Goal: Find specific page/section: Find specific page/section

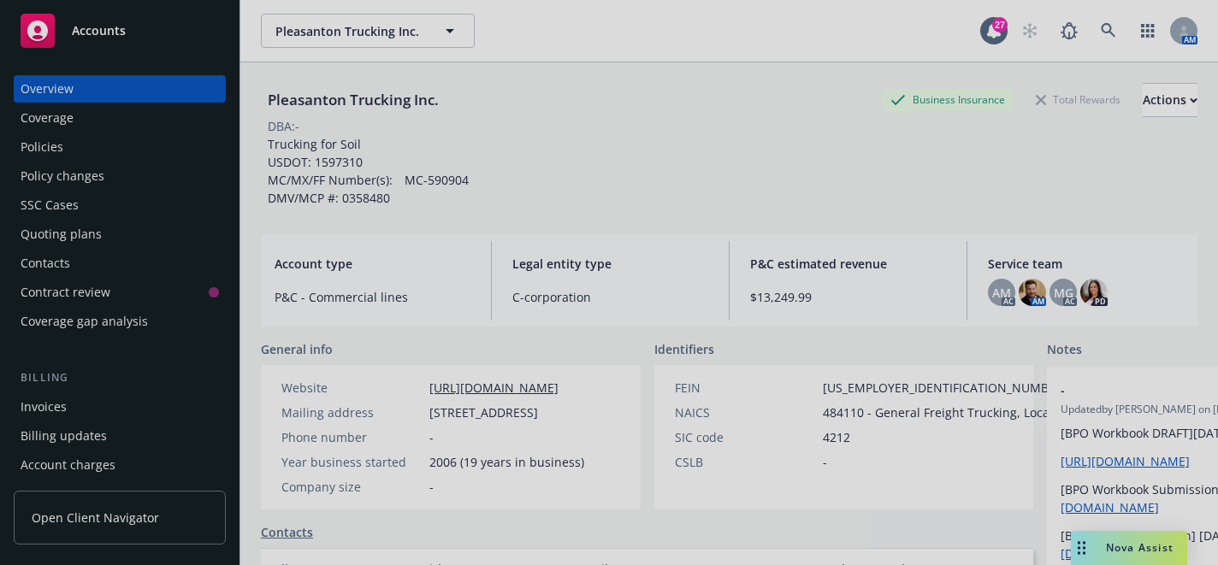
scroll to position [293, 0]
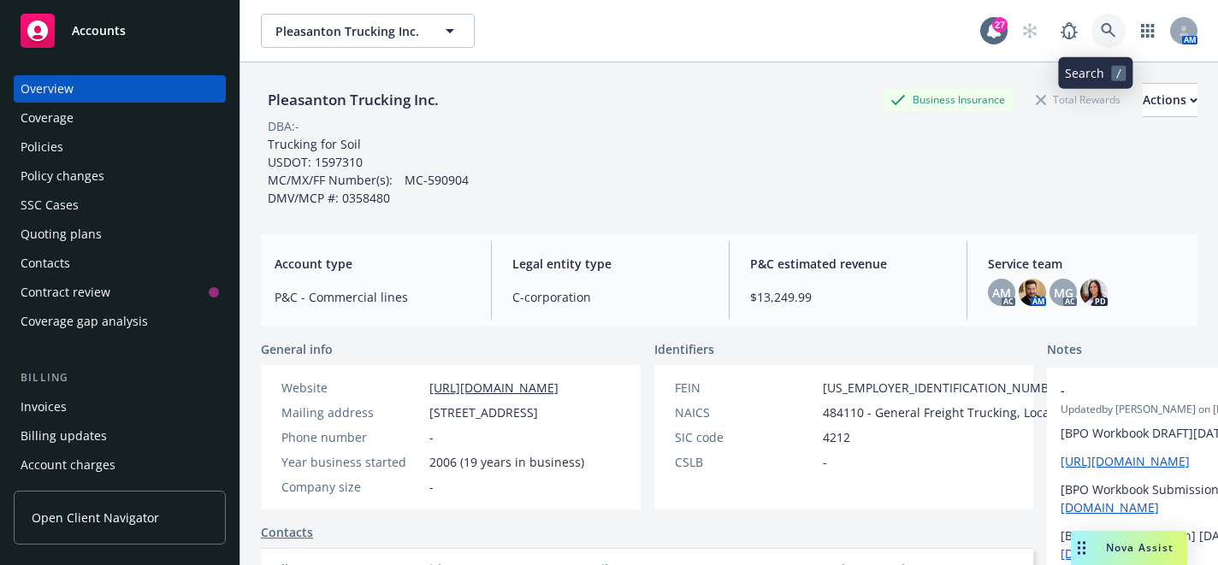
click at [1101, 26] on icon at bounding box center [1108, 30] width 15 height 15
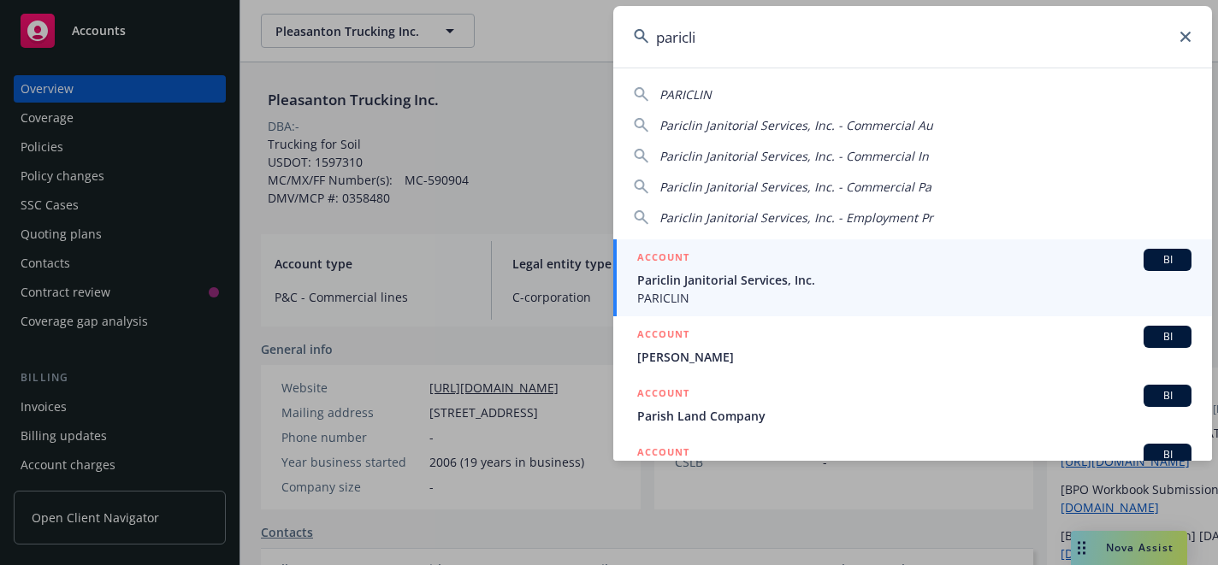
type input "pariclin"
click at [843, 286] on span "Pariclin Janitorial Services, Inc." at bounding box center [914, 280] width 554 height 18
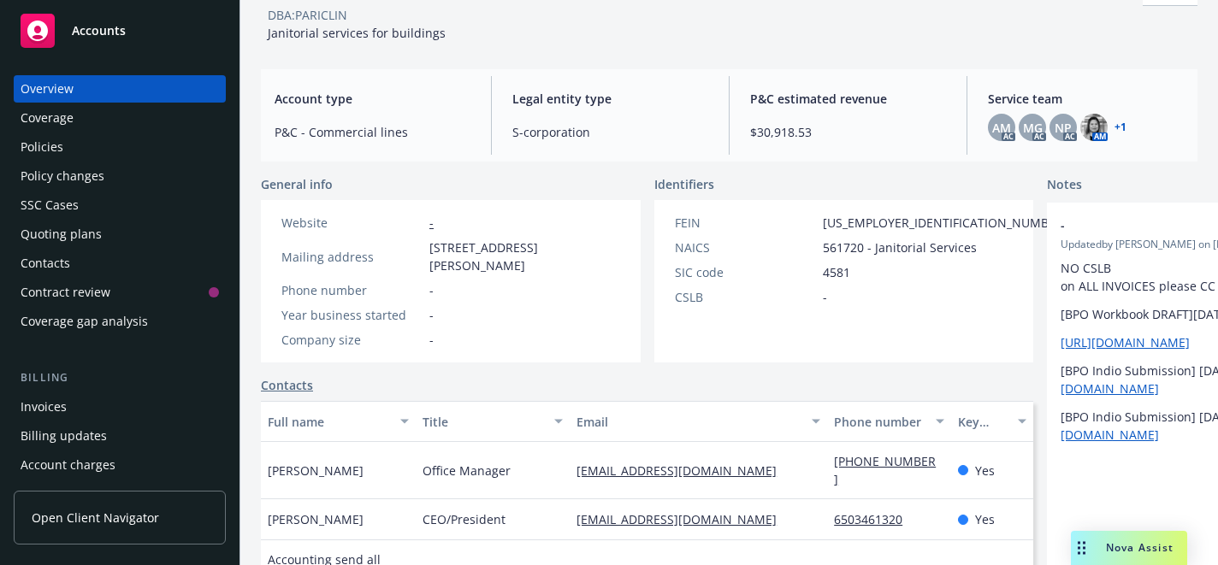
scroll to position [79, 0]
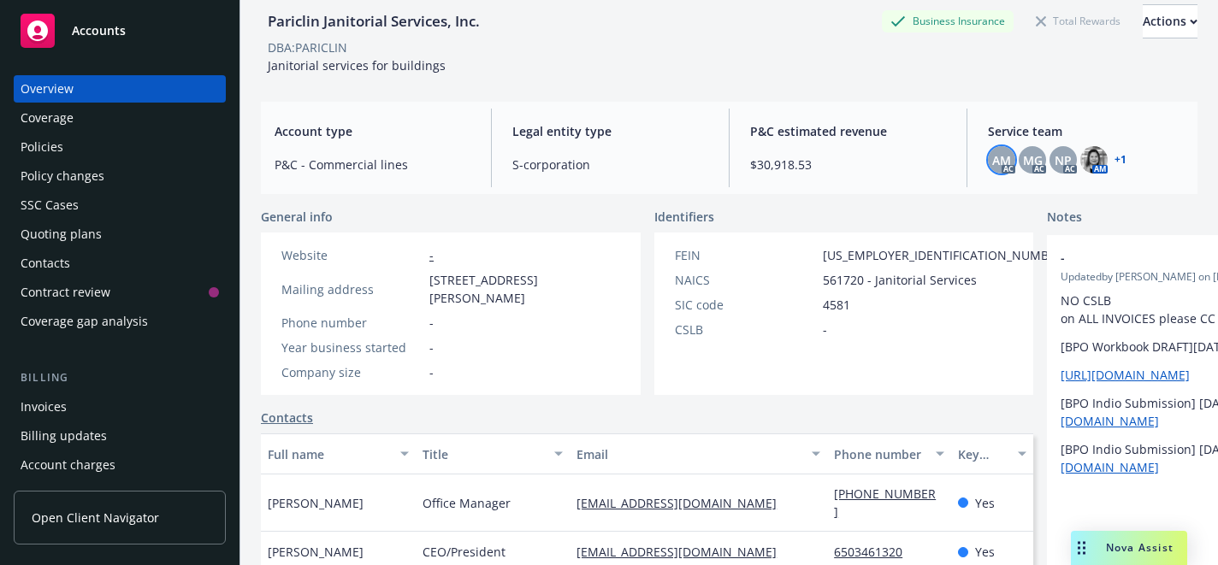
click at [999, 154] on span "AM" at bounding box center [1001, 160] width 19 height 18
click at [1055, 152] on span "NP" at bounding box center [1063, 160] width 17 height 18
click at [1086, 163] on img at bounding box center [1093, 159] width 27 height 27
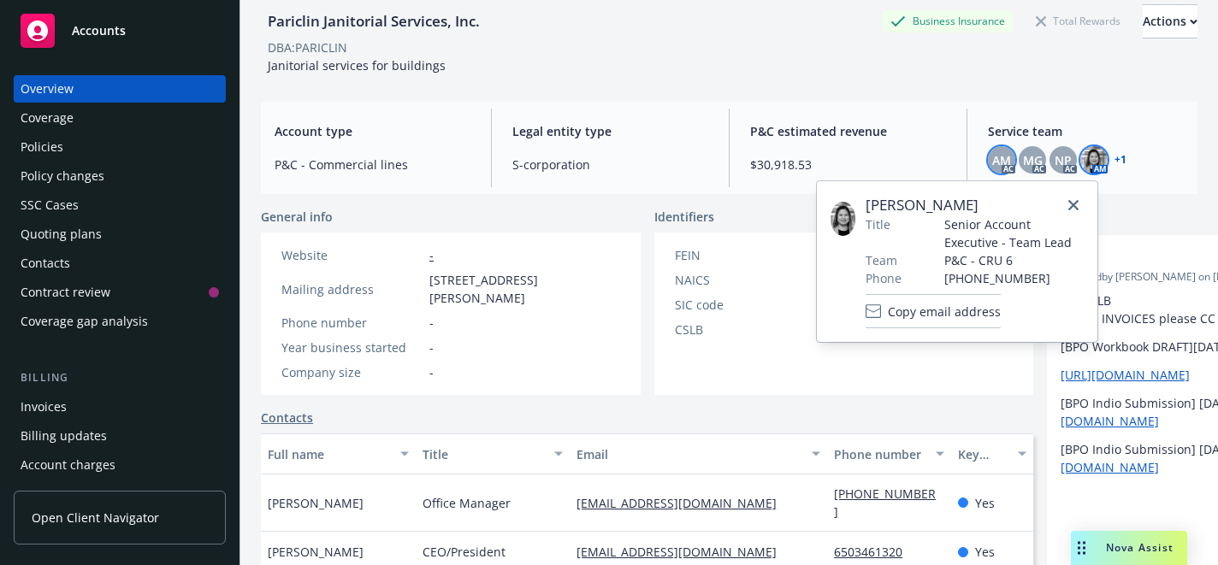
click at [1002, 161] on div "AM" at bounding box center [1001, 159] width 27 height 27
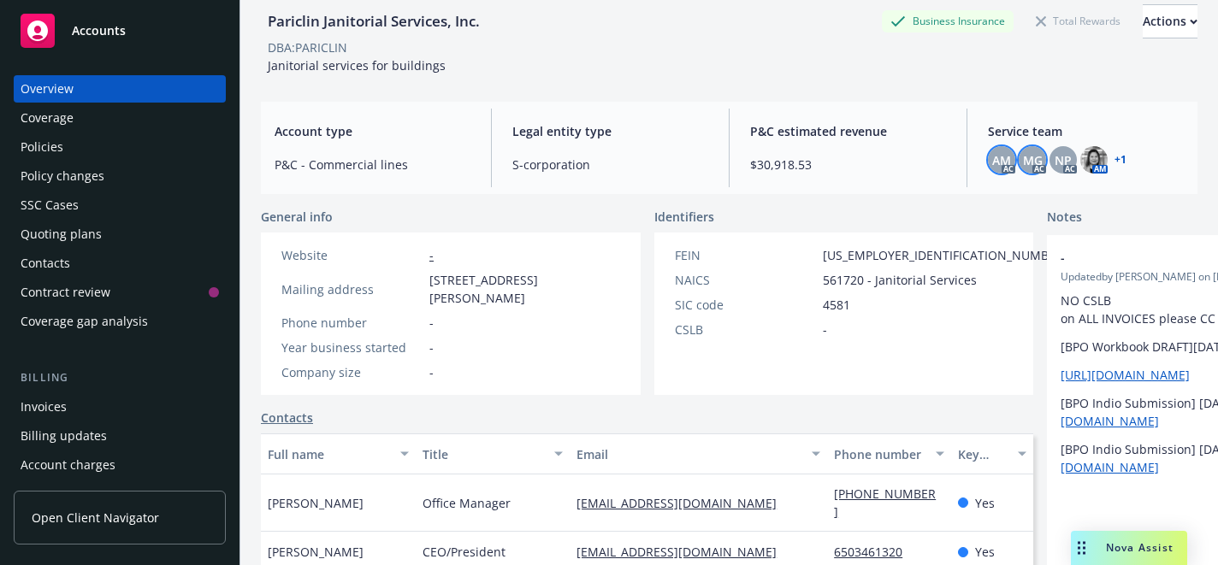
click at [1025, 157] on span "MG" at bounding box center [1033, 160] width 20 height 18
